Goal: Ask a question

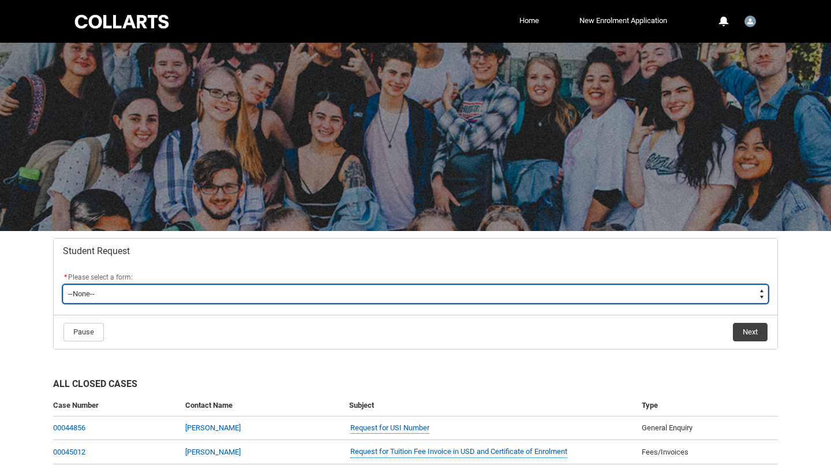
click at [141, 286] on select "--None-- Academic Transcript Application to Appeal Assignment Extension Change …" at bounding box center [415, 293] width 705 height 18
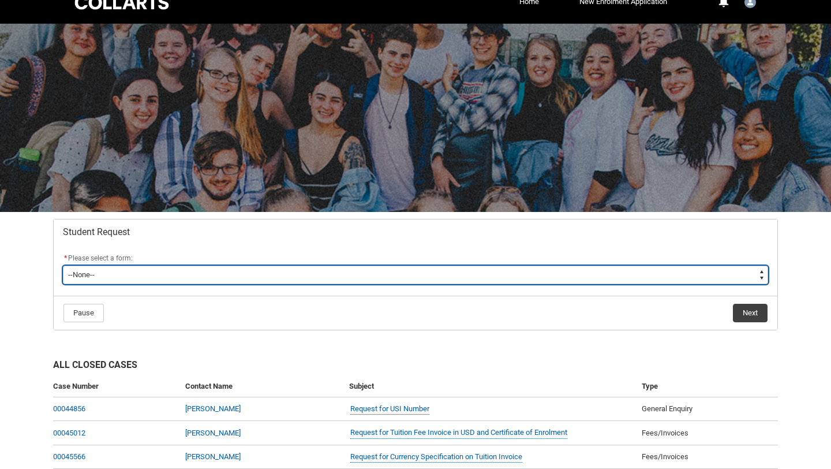
scroll to position [25, 0]
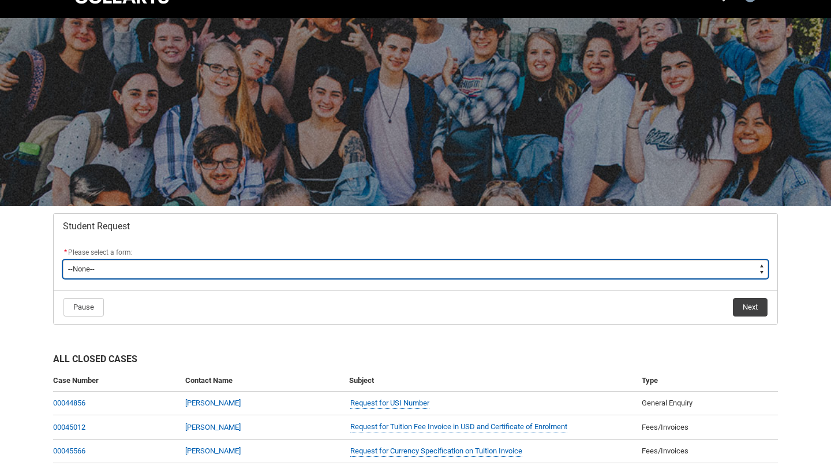
click at [166, 272] on select "--None-- Academic Transcript Application to Appeal Assignment Extension Change …" at bounding box center [415, 269] width 705 height 18
click at [63, 260] on select "--None-- Academic Transcript Application to Appeal Assignment Extension Change …" at bounding box center [415, 269] width 705 height 18
